Goal: Information Seeking & Learning: Check status

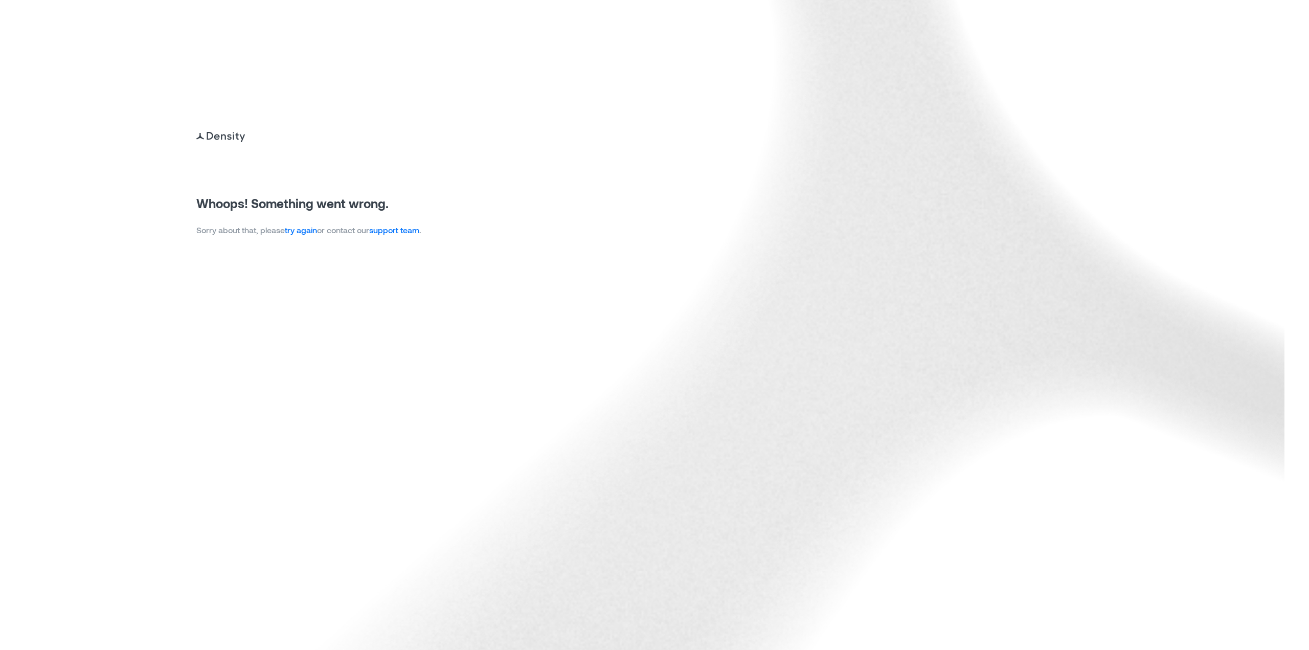
click at [313, 226] on link "try again" at bounding box center [301, 230] width 32 height 10
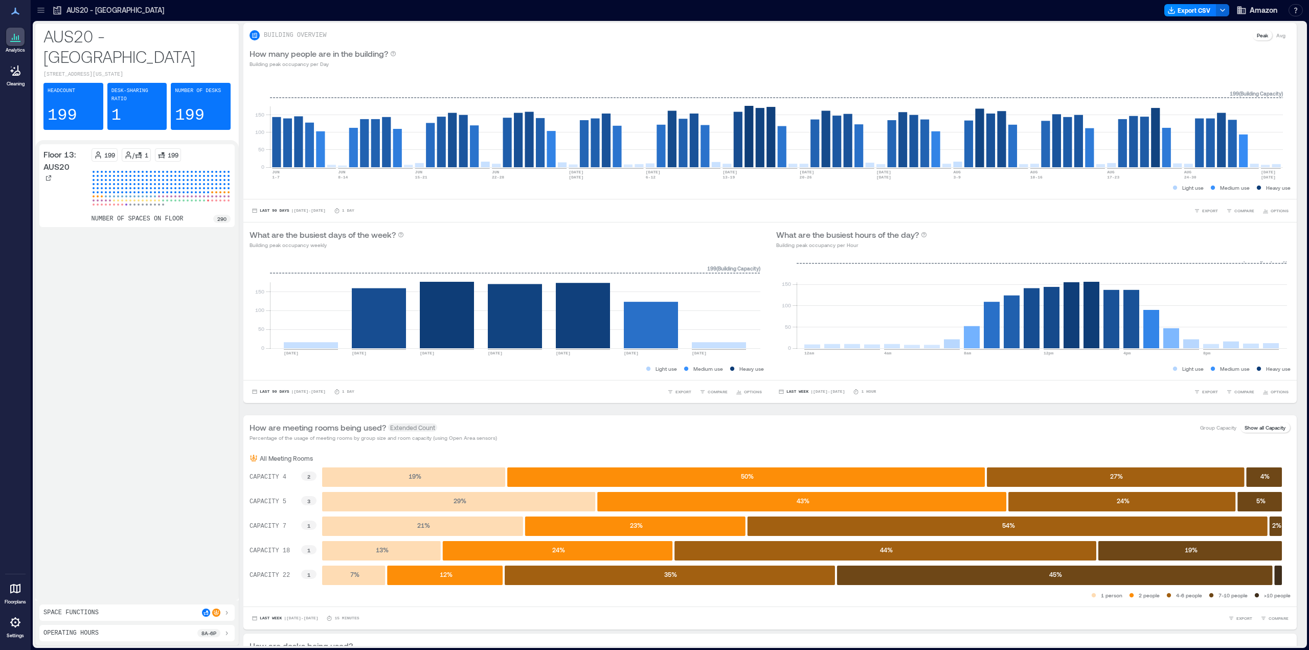
click at [14, 36] on icon at bounding box center [14, 37] width 1 height 6
click at [40, 16] on div at bounding box center [41, 10] width 16 height 16
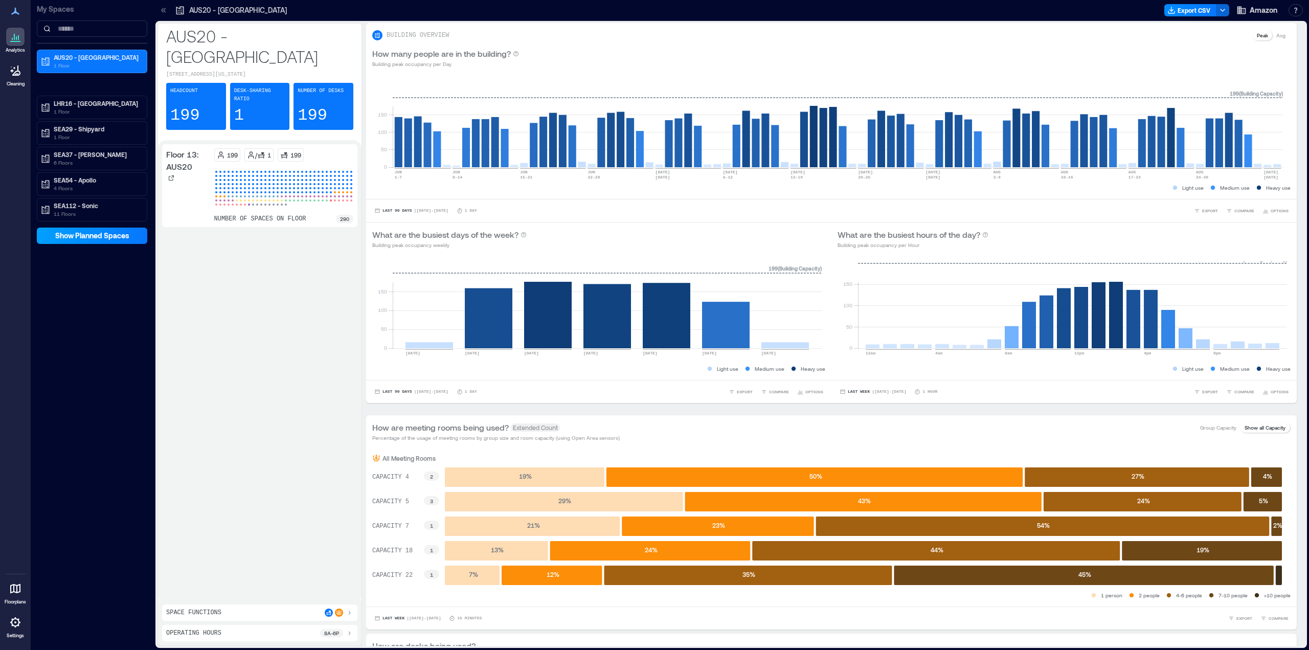
click at [100, 237] on span "Show Planned Spaces" at bounding box center [92, 236] width 74 height 10
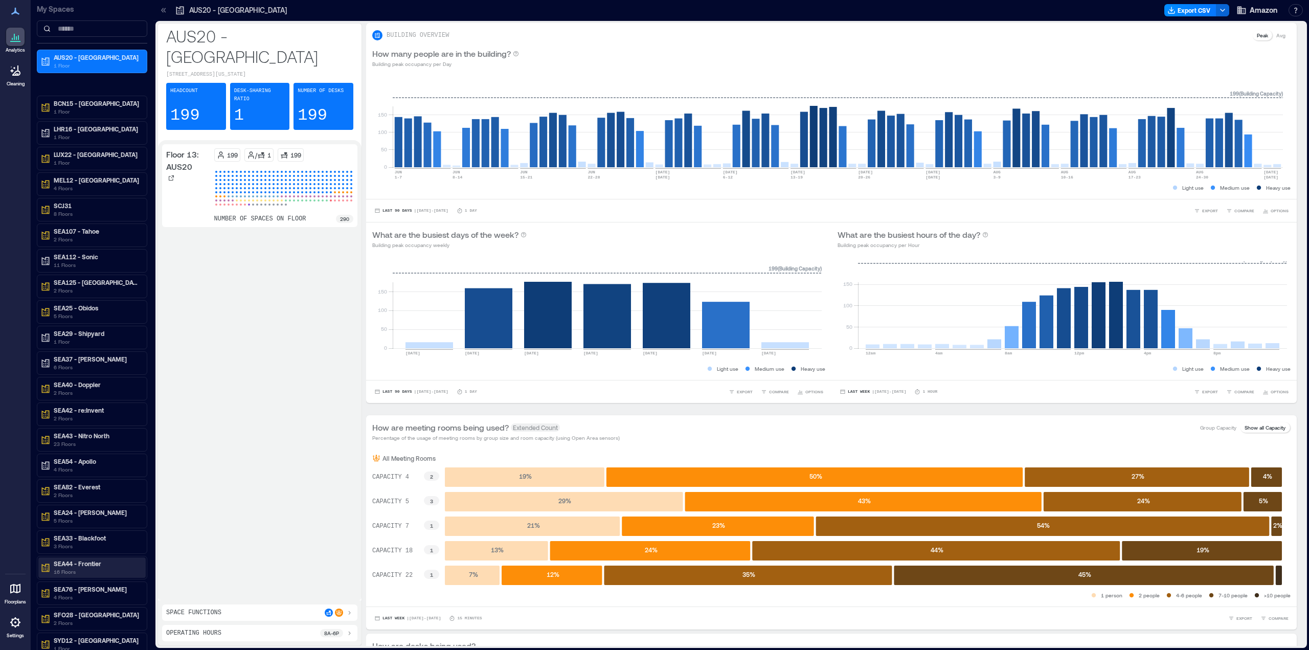
click at [94, 565] on p "SEA44 - Frontier" at bounding box center [97, 563] width 86 height 8
click at [71, 589] on p "Building Analytics" at bounding box center [78, 585] width 51 height 8
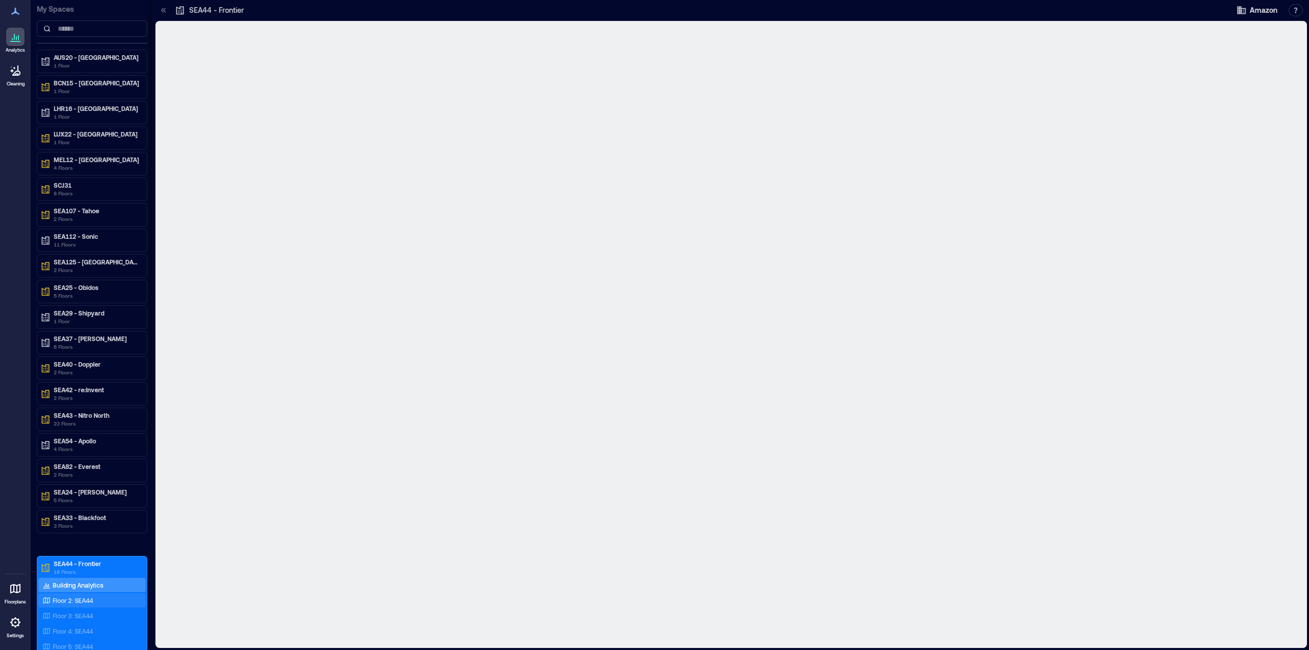
click at [71, 598] on p "Floor 2: SEA44" at bounding box center [73, 600] width 40 height 8
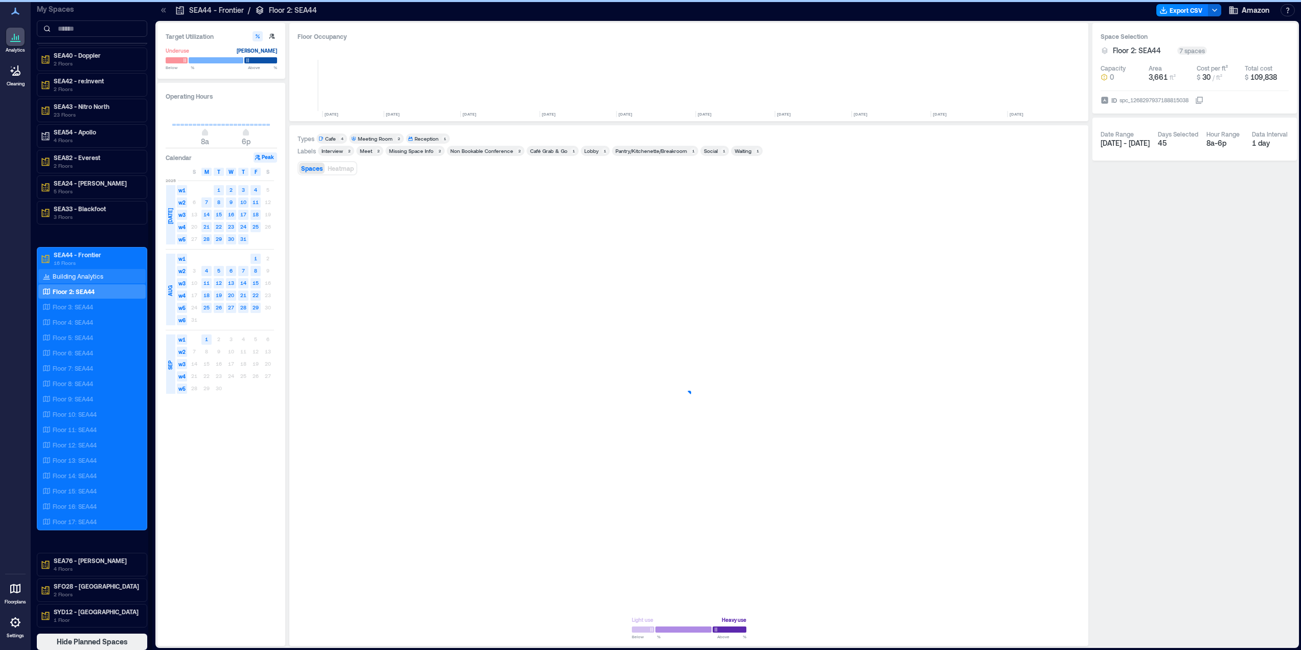
scroll to position [0, 632]
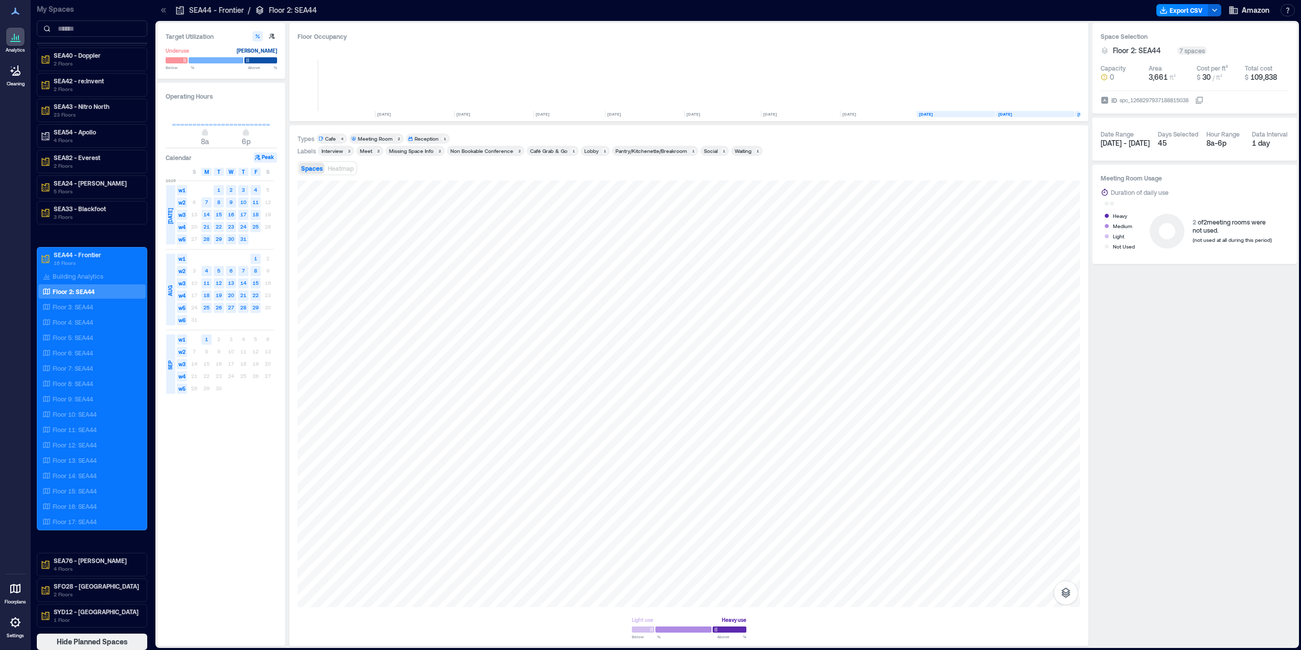
click at [172, 179] on span "2025" at bounding box center [171, 180] width 10 height 6
click at [167, 204] on div "JUL" at bounding box center [170, 214] width 9 height 59
drag, startPoint x: 170, startPoint y: 200, endPoint x: 151, endPoint y: 243, distance: 47.1
click at [170, 200] on div "JUL" at bounding box center [170, 214] width 9 height 59
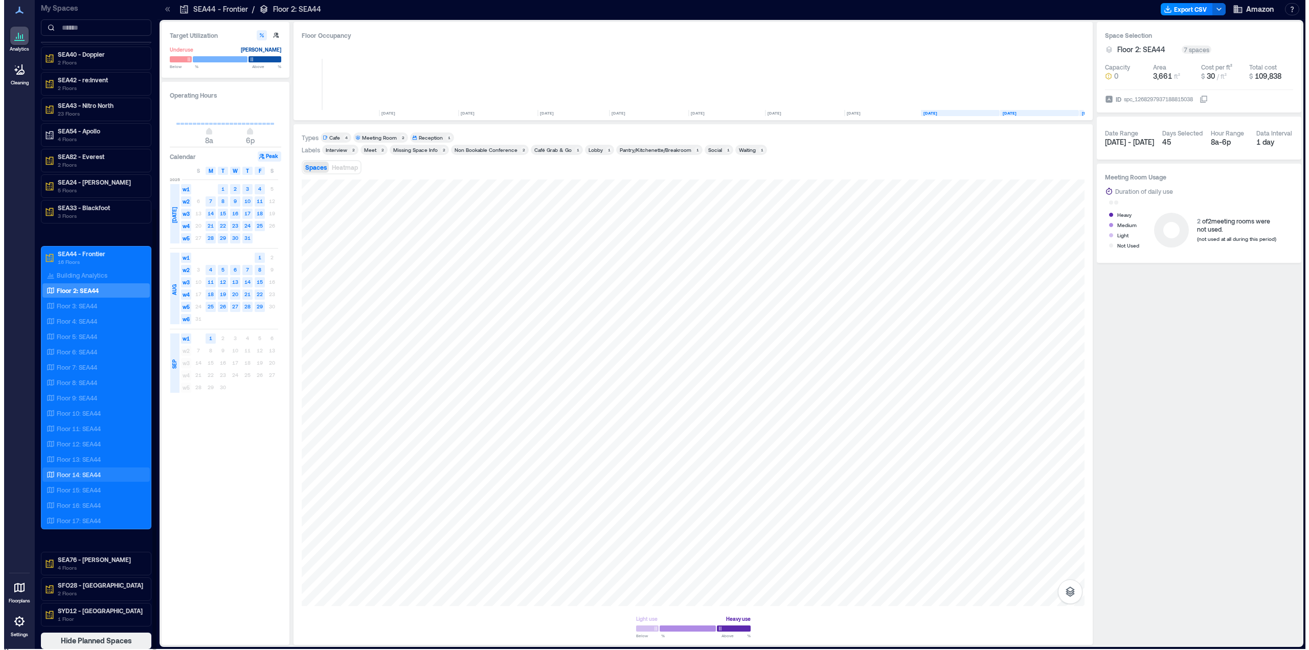
scroll to position [0, 625]
